Goal: Information Seeking & Learning: Learn about a topic

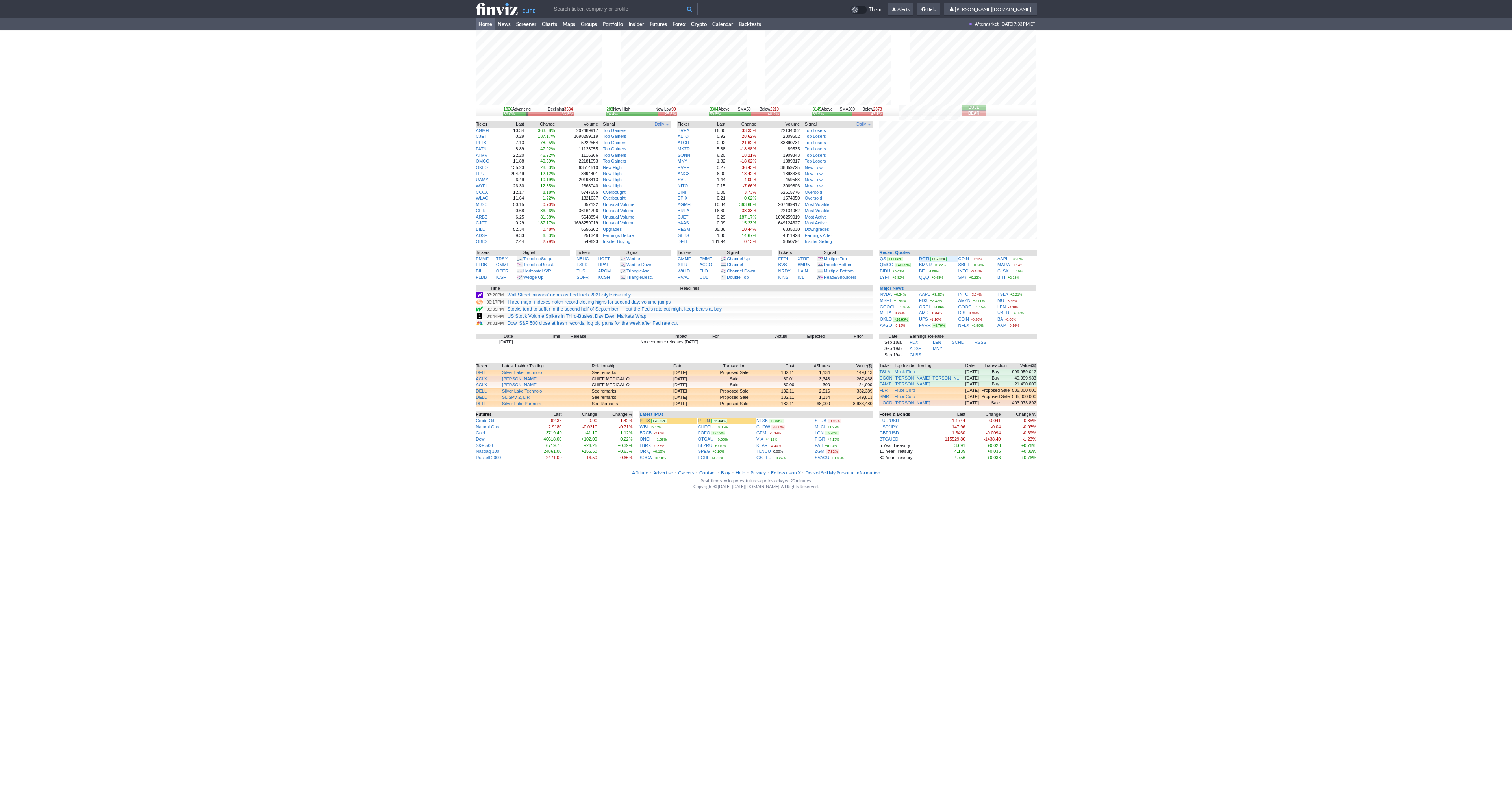
click at [927, 260] on link "RGTI" at bounding box center [924, 258] width 10 height 4
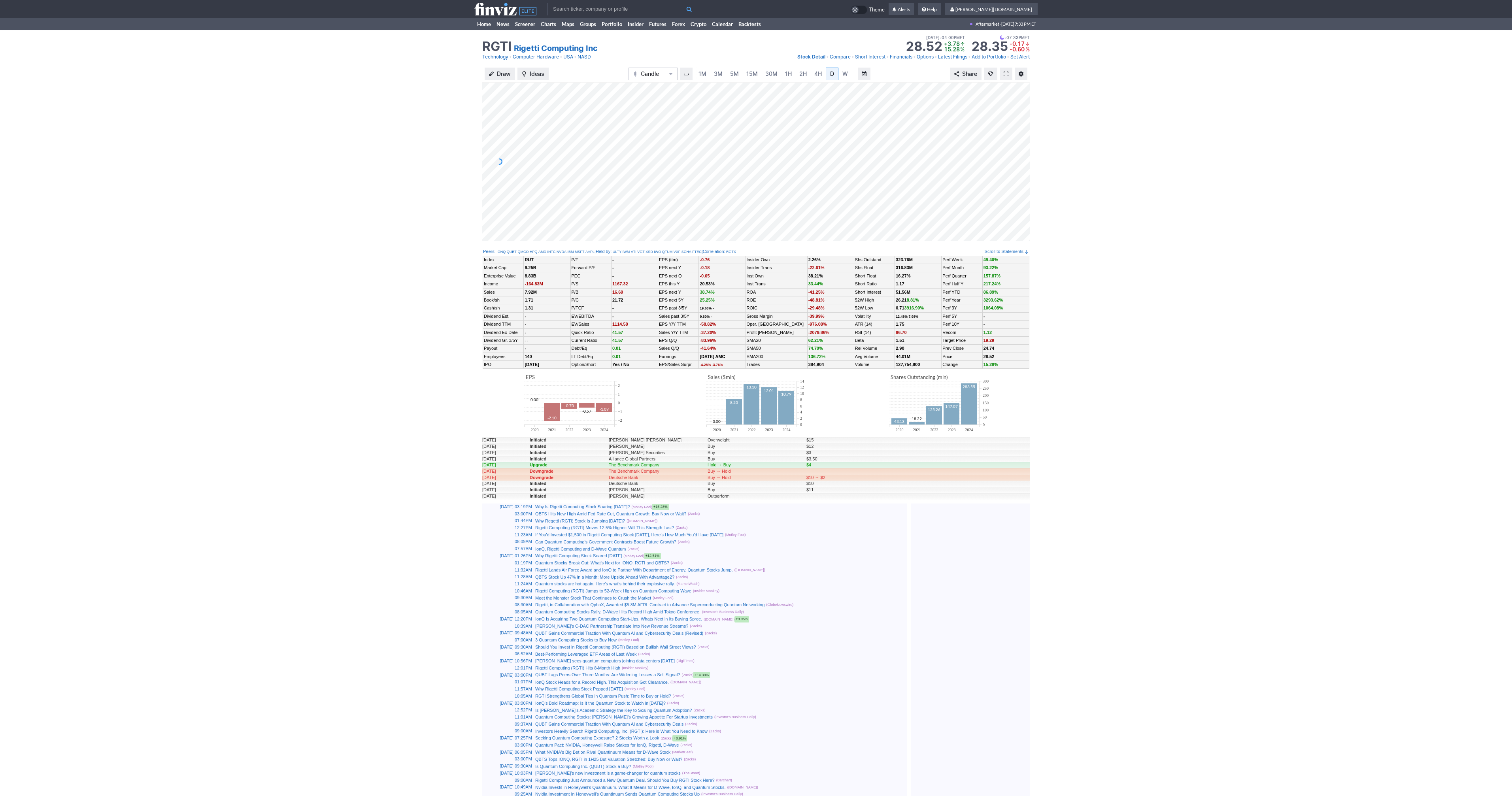
scroll to position [0, 8]
click at [1009, 76] on link at bounding box center [1006, 74] width 13 height 13
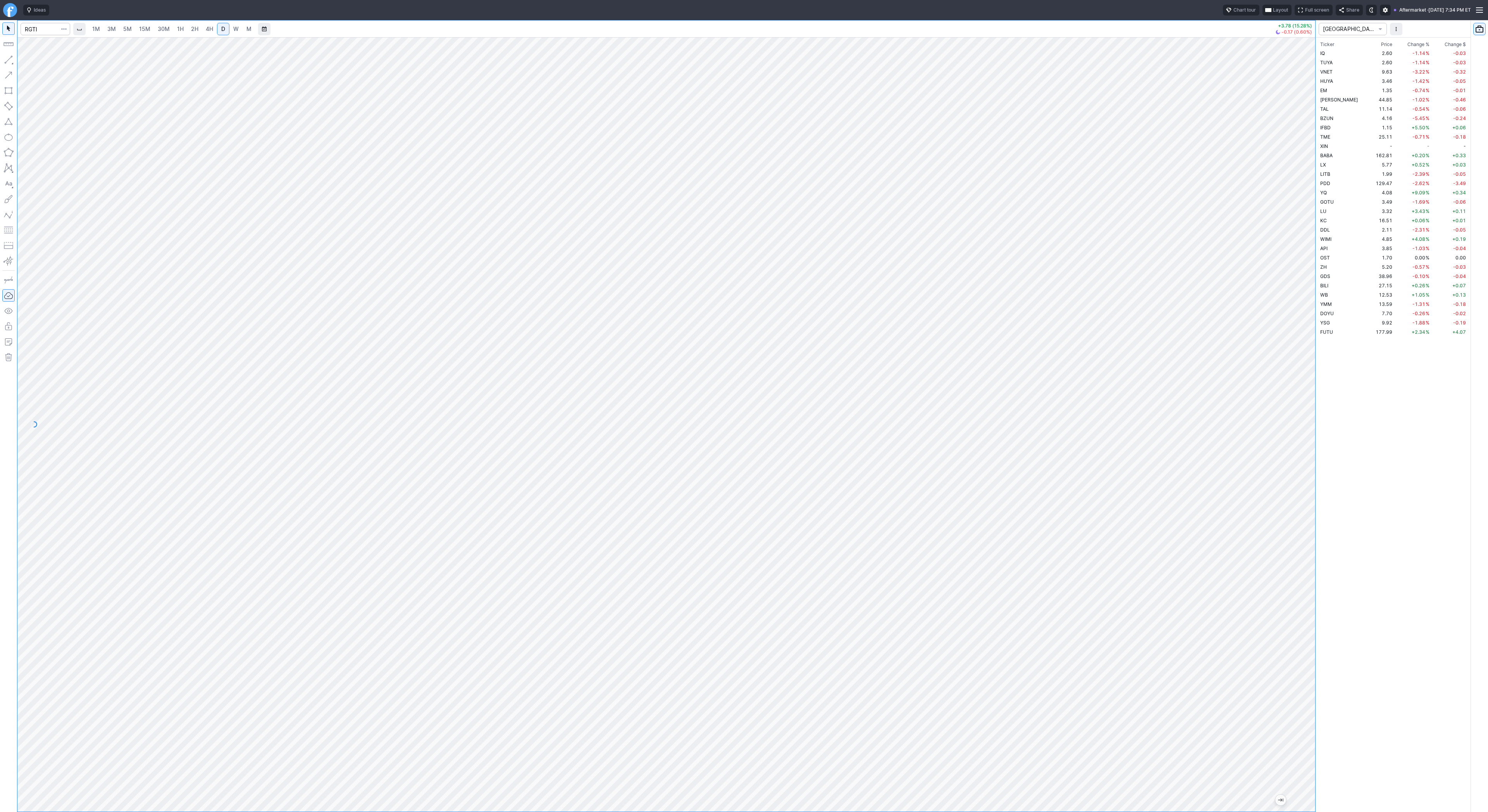
click at [1291, 465] on div at bounding box center [666, 424] width 1297 height 775
click at [39, 30] on input "Search" at bounding box center [46, 29] width 50 height 12
type input "djt"
click at [6, 60] on button "button" at bounding box center [9, 60] width 12 height 12
drag, startPoint x: 9, startPoint y: 60, endPoint x: 10, endPoint y: 67, distance: 7.1
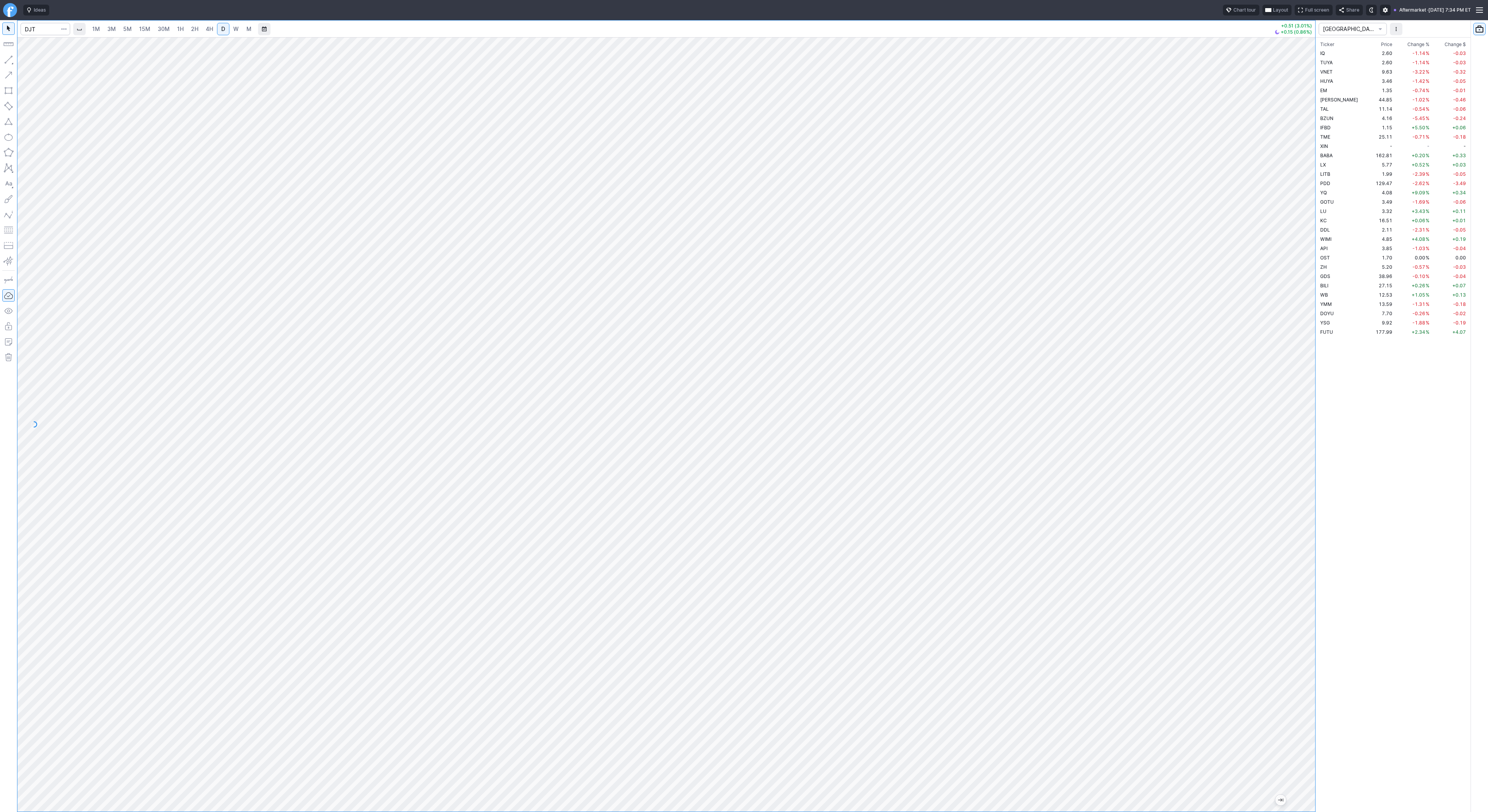
click at [9, 64] on button "button" at bounding box center [9, 60] width 12 height 12
click at [33, 60] on span "Line" at bounding box center [45, 62] width 31 height 7
click at [37, 60] on span "Line" at bounding box center [45, 62] width 31 height 7
click at [39, 29] on input "Search" at bounding box center [46, 29] width 50 height 12
type input "eth"
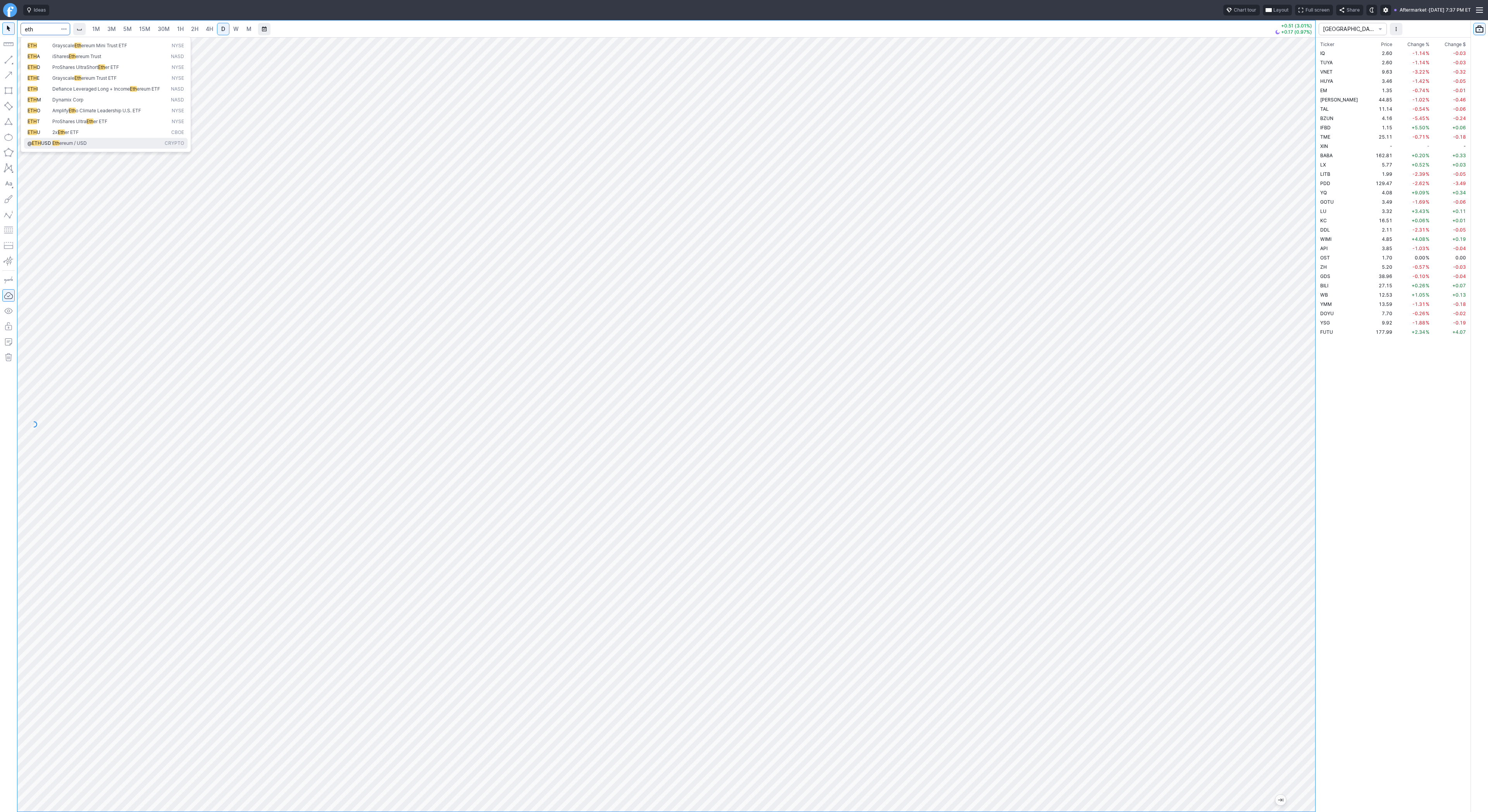
click at [90, 147] on span "Eth ereum / USD" at bounding box center [107, 143] width 112 height 7
click at [182, 30] on span "1H" at bounding box center [180, 29] width 7 height 7
click at [197, 31] on span "2H" at bounding box center [194, 29] width 7 height 7
click at [210, 29] on span "4H" at bounding box center [209, 29] width 7 height 7
click at [221, 29] on span "D" at bounding box center [223, 29] width 4 height 7
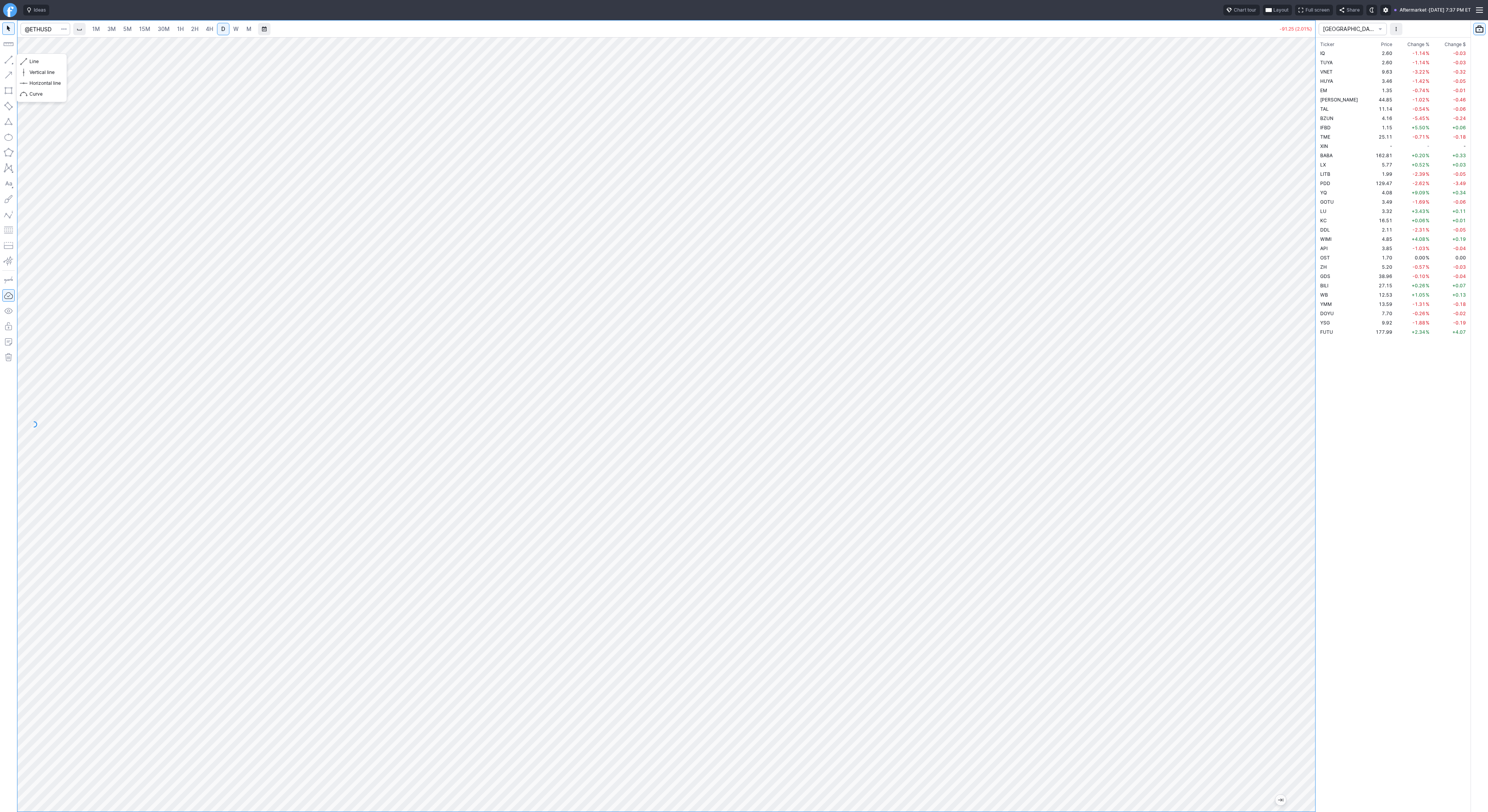
drag, startPoint x: 9, startPoint y: 58, endPoint x: 27, endPoint y: 82, distance: 30.0
click at [10, 58] on button "button" at bounding box center [9, 60] width 12 height 12
click at [1323, 311] on div "1M 3M 5M 15M 30M 1H 2H 4H D W M -91.25 (2.01%) CHINA Ticker Price Chg.% Change …" at bounding box center [744, 416] width 1488 height 792
click at [236, 32] on span "W" at bounding box center [236, 29] width 6 height 7
click at [1289, 473] on div at bounding box center [666, 424] width 1297 height 775
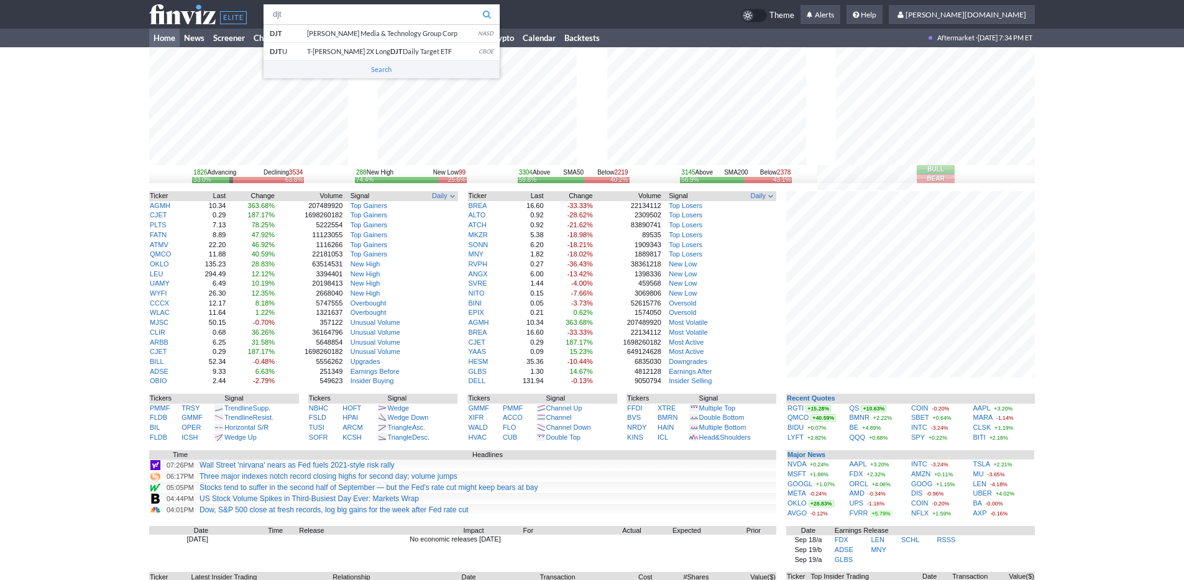
type input "djt"
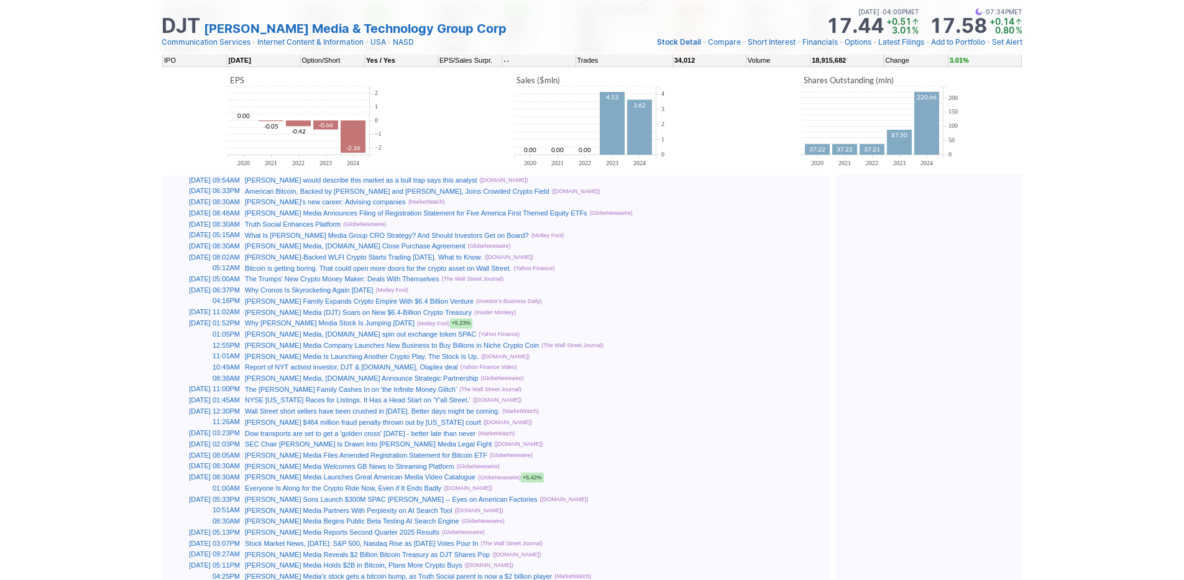
scroll to position [324, 0]
